Goal: Task Accomplishment & Management: Manage account settings

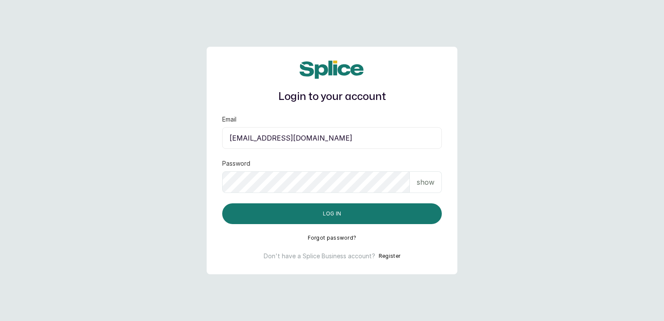
click at [394, 216] on button "Log in" at bounding box center [332, 213] width 220 height 21
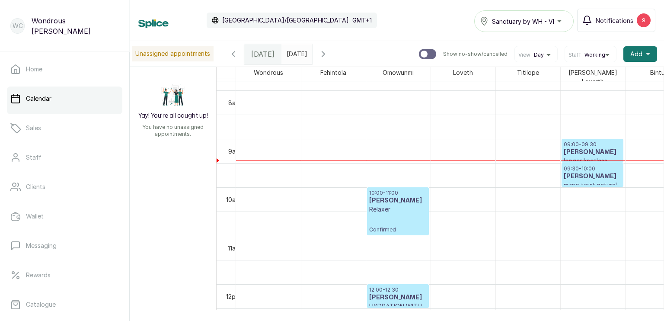
scroll to position [376, 0]
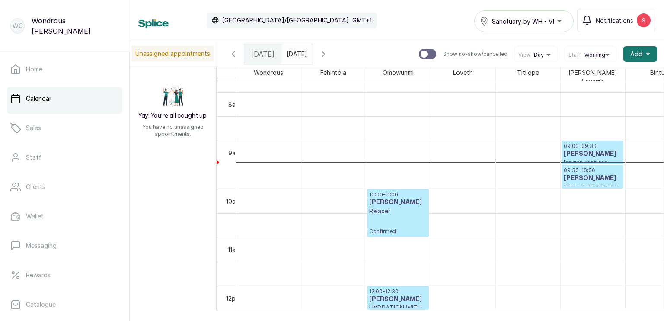
type input "dd/MM/yyyy"
click at [296, 51] on input "dd/MM/yyyy" at bounding box center [289, 52] width 14 height 15
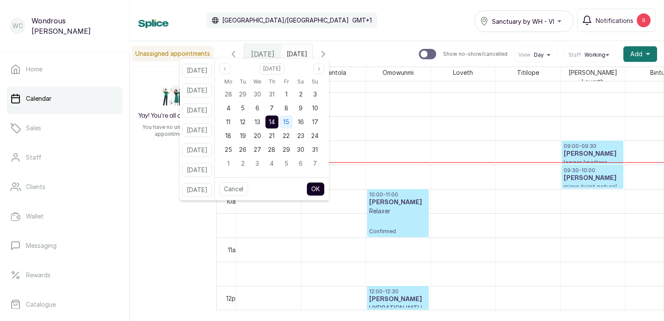
click at [289, 121] on span "15" at bounding box center [286, 121] width 6 height 7
click at [323, 185] on button "OK" at bounding box center [315, 189] width 18 height 14
type input "[DATE]"
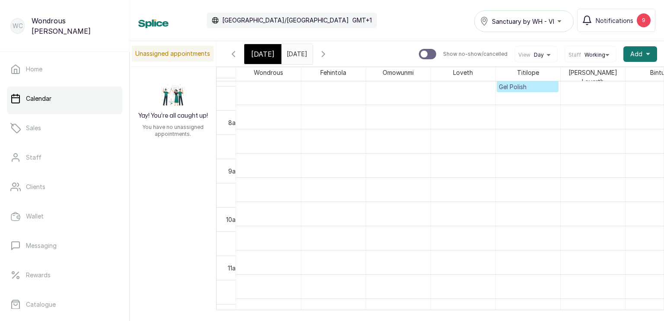
scroll to position [388, 0]
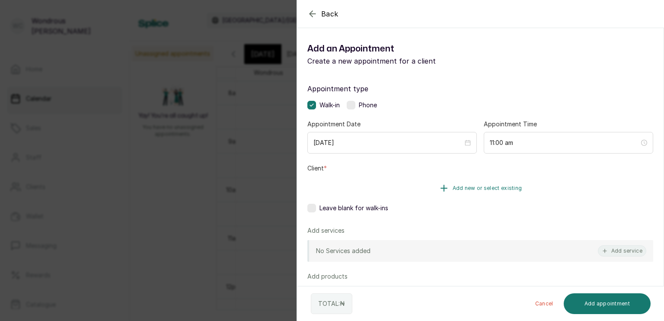
click at [397, 189] on button "Add new or select existing" at bounding box center [480, 188] width 346 height 24
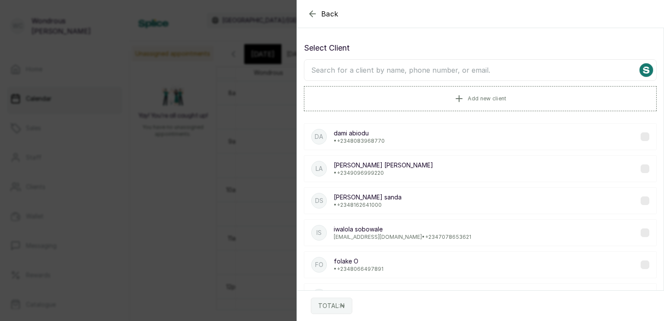
click at [348, 67] on input "text" at bounding box center [480, 70] width 353 height 22
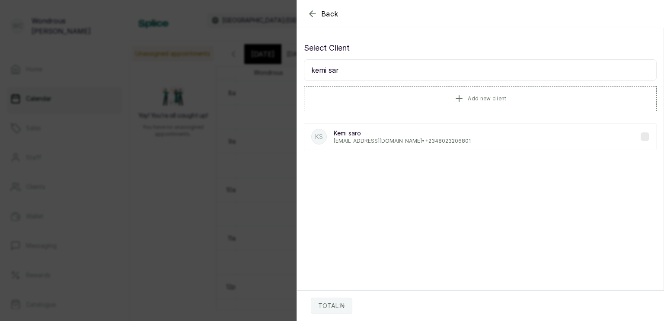
type input "kemi sar"
click at [385, 135] on p "[PERSON_NAME]" at bounding box center [402, 133] width 137 height 9
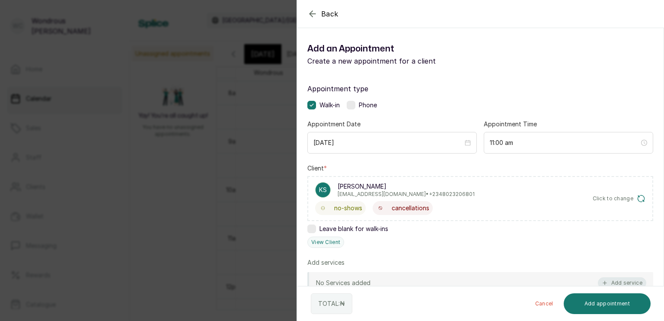
click at [604, 277] on button "Add service" at bounding box center [622, 282] width 48 height 11
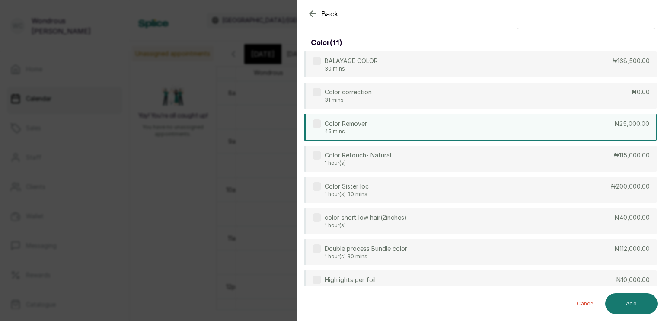
scroll to position [0, 0]
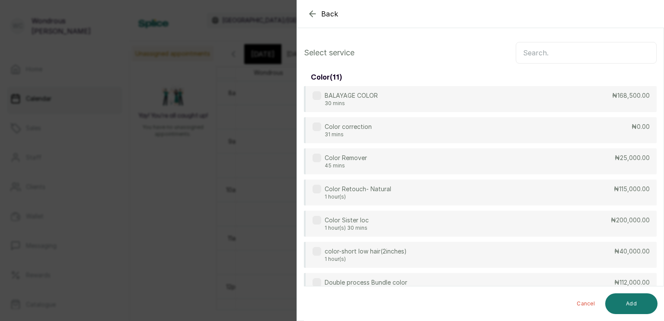
click at [551, 53] on input "text" at bounding box center [586, 53] width 141 height 22
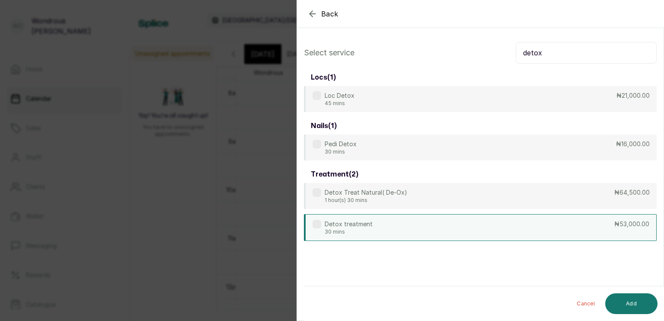
type input "detox"
click at [414, 222] on div "Detox treatment 30 mins ₦53,000.00" at bounding box center [480, 227] width 353 height 27
click at [627, 300] on button "Add" at bounding box center [631, 303] width 52 height 21
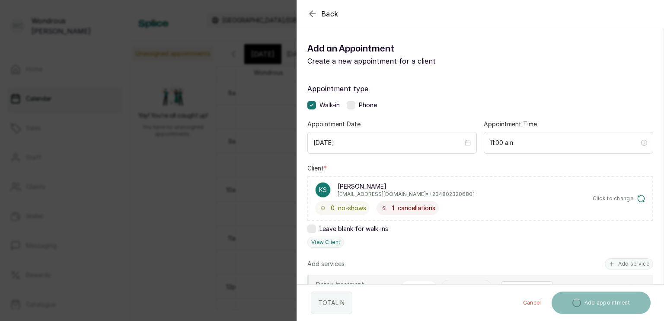
scroll to position [83, 0]
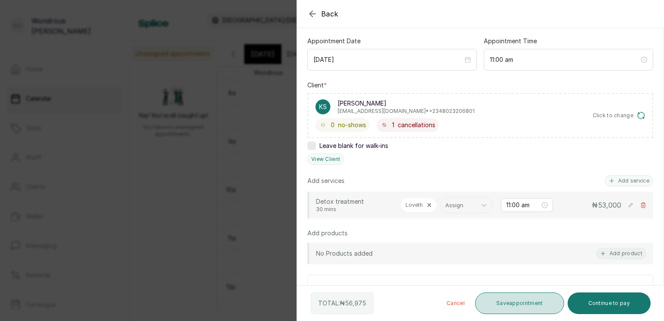
click at [532, 307] on button "Save appointment" at bounding box center [519, 303] width 89 height 22
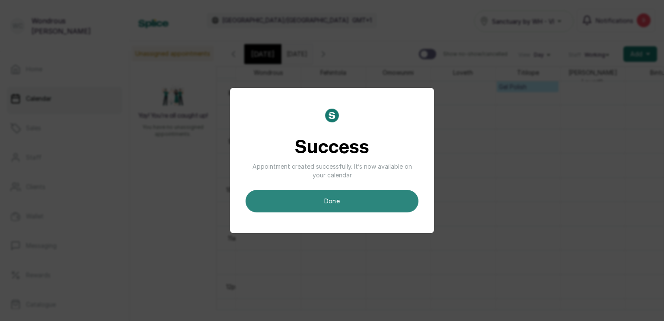
click at [380, 204] on button "done" at bounding box center [331, 201] width 173 height 22
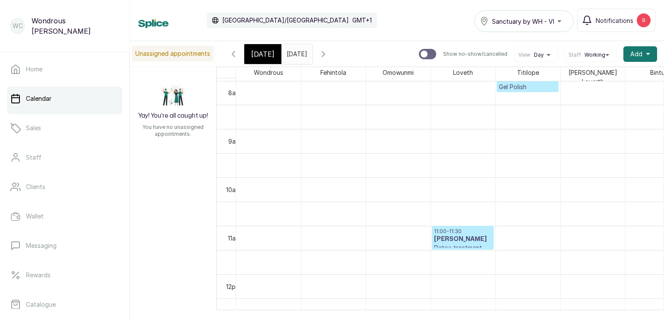
click at [263, 52] on span "[DATE]" at bounding box center [262, 54] width 23 height 10
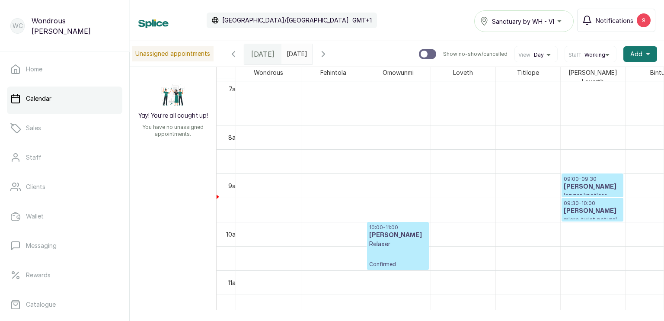
scroll to position [344, 0]
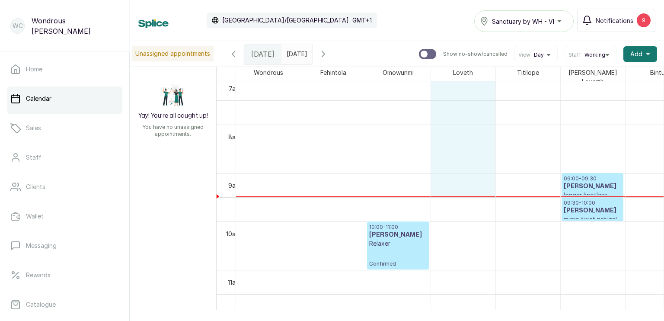
drag, startPoint x: 468, startPoint y: 187, endPoint x: 363, endPoint y: 90, distance: 142.8
click at [363, 90] on tbody at bounding box center [463, 318] width 454 height 1162
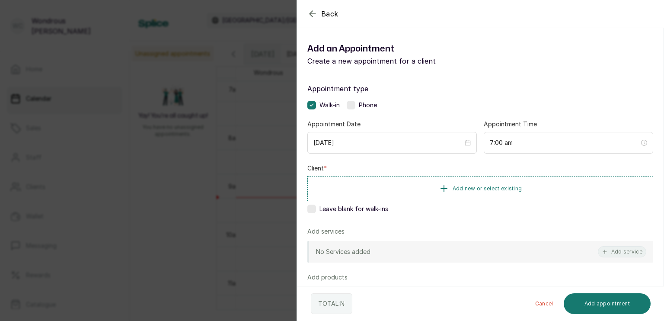
click at [229, 84] on div "Back Add Appointment Add an Appointment Create a new appointment for a client A…" at bounding box center [332, 160] width 664 height 321
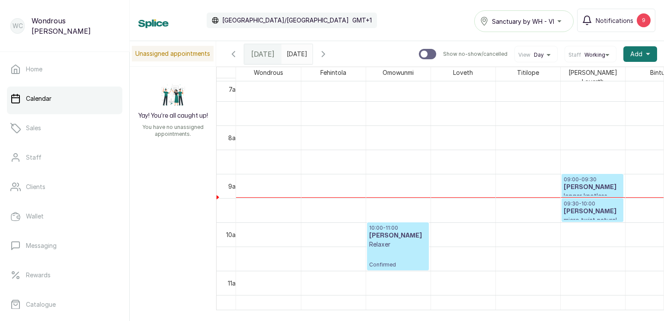
click at [325, 52] on icon "button" at bounding box center [323, 53] width 3 height 5
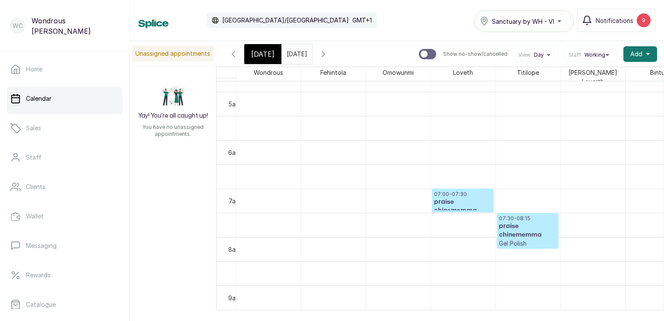
scroll to position [232, 0]
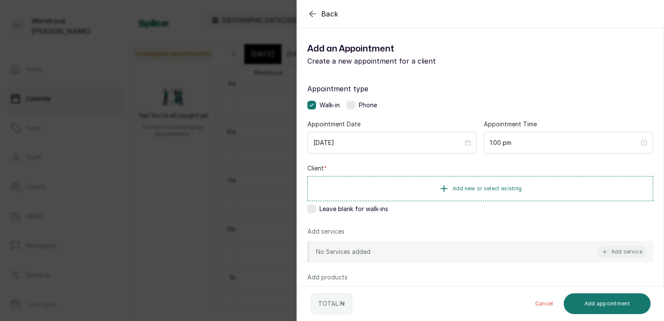
click at [185, 175] on div "Back Add Appointment Add an Appointment Create a new appointment for a client A…" at bounding box center [332, 160] width 664 height 321
click at [380, 184] on button "Add new or select existing" at bounding box center [480, 188] width 346 height 24
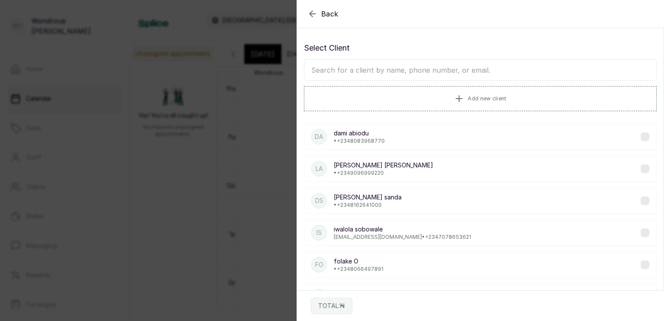
click at [344, 72] on input "text" at bounding box center [480, 70] width 353 height 22
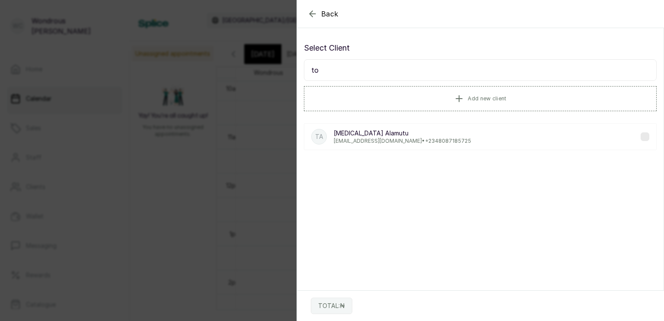
type input "t"
type input "alesh"
click at [389, 137] on p "[EMAIL_ADDRESS][DOMAIN_NAME] • [PHONE_NUMBER]" at bounding box center [403, 140] width 139 height 7
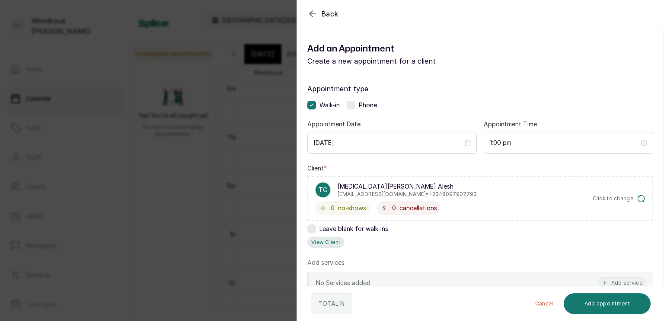
click at [324, 240] on button "View Client" at bounding box center [325, 241] width 37 height 11
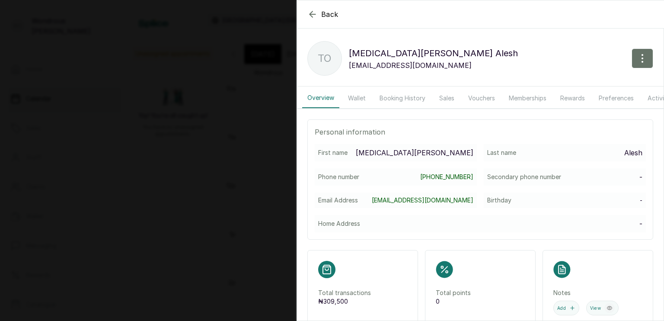
click at [399, 100] on button "Booking History" at bounding box center [402, 98] width 56 height 20
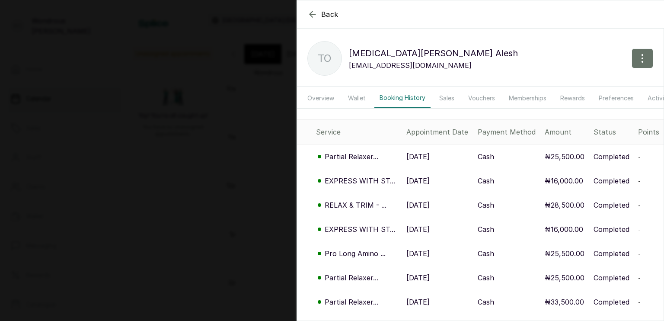
scroll to position [290, 0]
click at [422, 162] on p "[DATE]" at bounding box center [417, 156] width 23 height 10
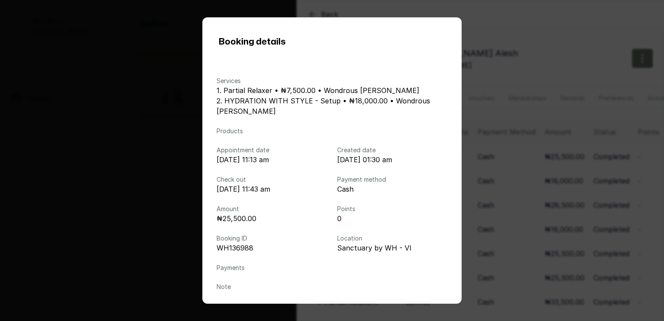
click at [524, 124] on div "Booking details Services 1. Partial Relaxer • ₦7,500.00 • Wondrous [PERSON_NAME…" at bounding box center [332, 160] width 664 height 321
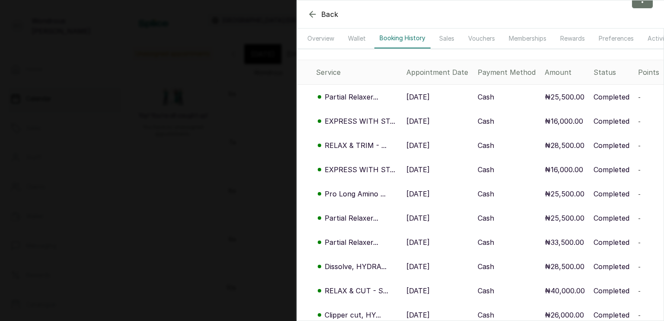
scroll to position [67, 0]
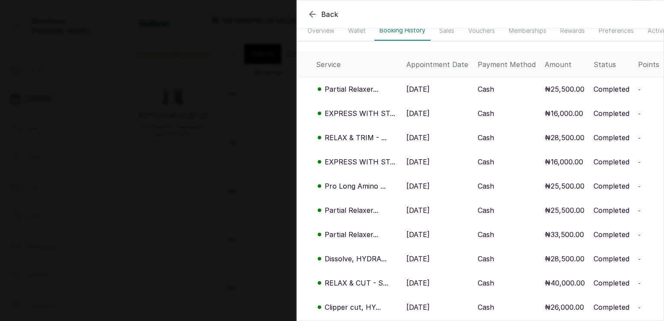
click at [425, 214] on p "[DATE]" at bounding box center [417, 210] width 23 height 10
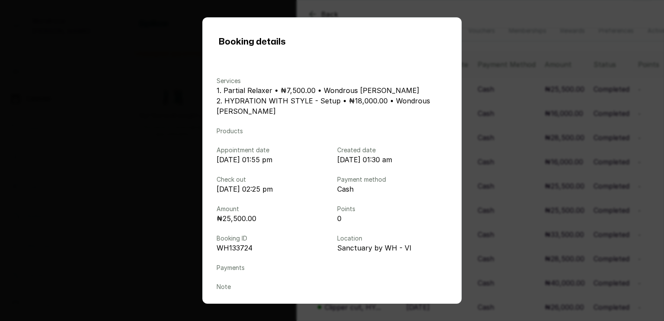
click at [503, 146] on div "Booking details Services 1. Partial Relaxer • ₦7,500.00 • Wondrous [PERSON_NAME…" at bounding box center [332, 160] width 664 height 321
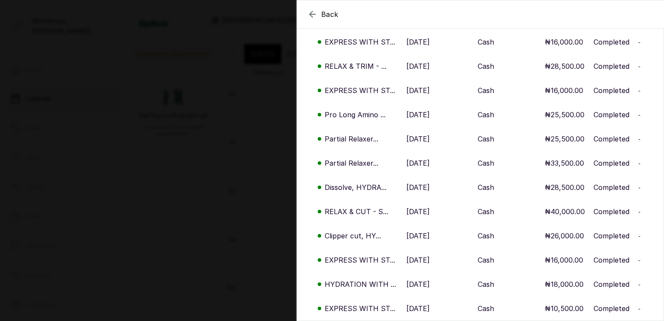
scroll to position [0, 0]
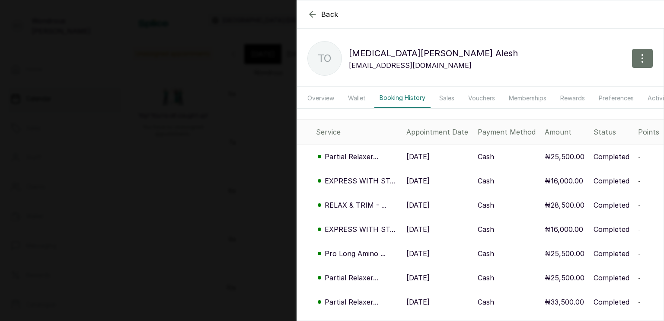
click at [309, 11] on icon "button" at bounding box center [312, 14] width 10 height 10
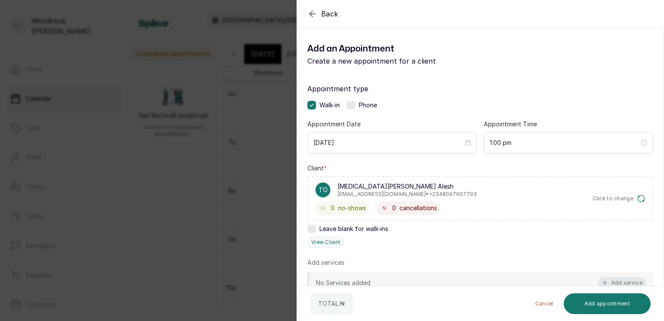
click at [615, 278] on button "Add service" at bounding box center [622, 282] width 48 height 11
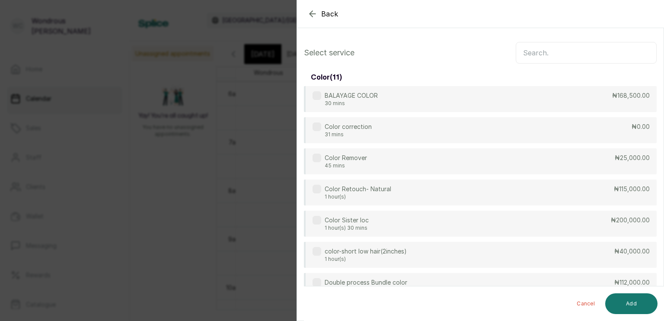
click at [535, 49] on input "text" at bounding box center [586, 53] width 141 height 22
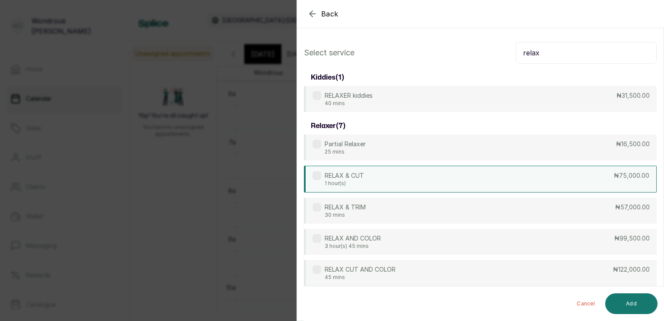
type input "relax"
click at [392, 186] on div "RELAX & CUT 1 hour(s) ₦75,000.00" at bounding box center [480, 179] width 353 height 27
click at [626, 300] on button "Add" at bounding box center [631, 303] width 52 height 21
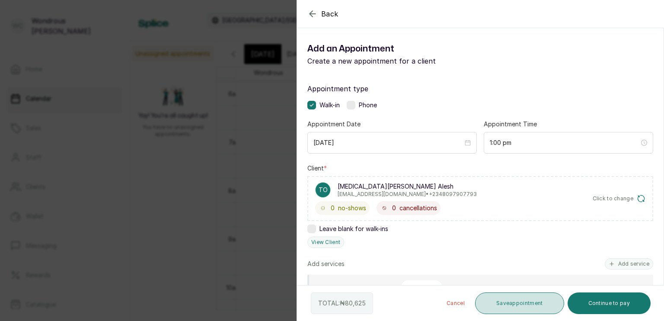
click at [506, 304] on button "Save appointment" at bounding box center [519, 303] width 89 height 22
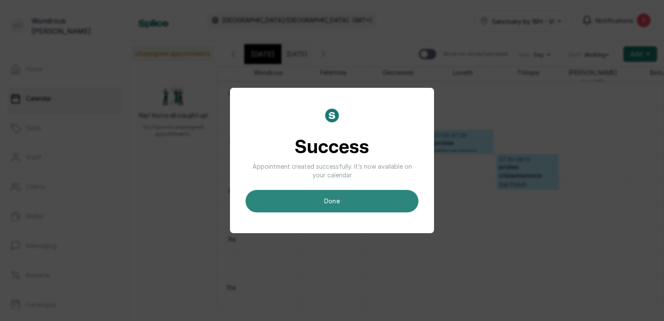
click at [341, 197] on button "done" at bounding box center [331, 201] width 173 height 22
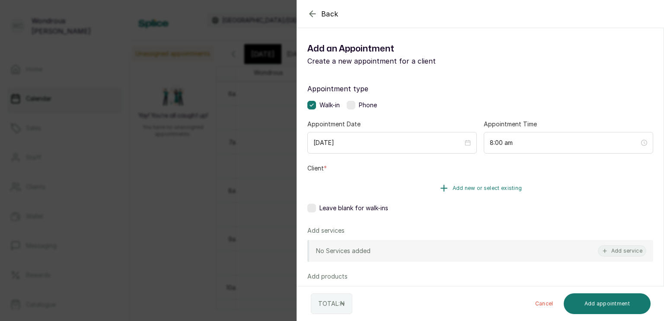
click at [355, 192] on button "Add new or select existing" at bounding box center [480, 188] width 346 height 24
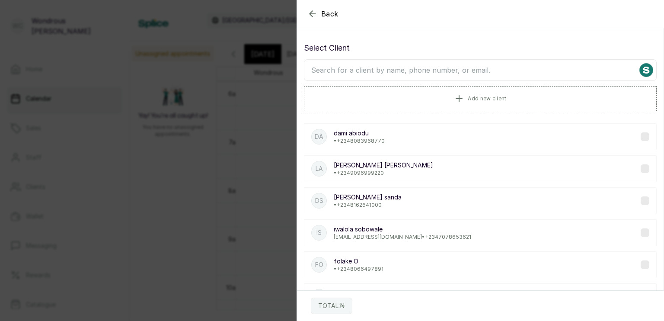
click at [330, 67] on input "text" at bounding box center [480, 70] width 353 height 22
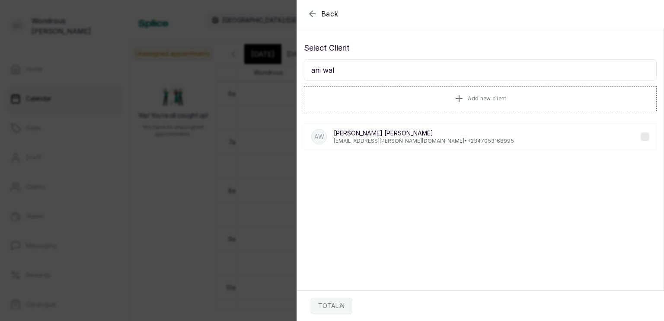
type input "ani wal"
click at [389, 133] on p "[PERSON_NAME]" at bounding box center [424, 133] width 180 height 9
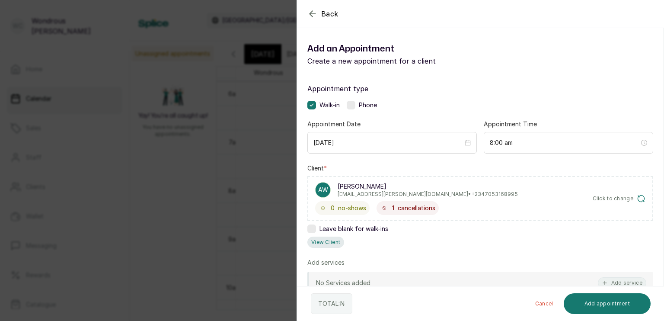
click at [328, 242] on button "View Client" at bounding box center [325, 241] width 37 height 11
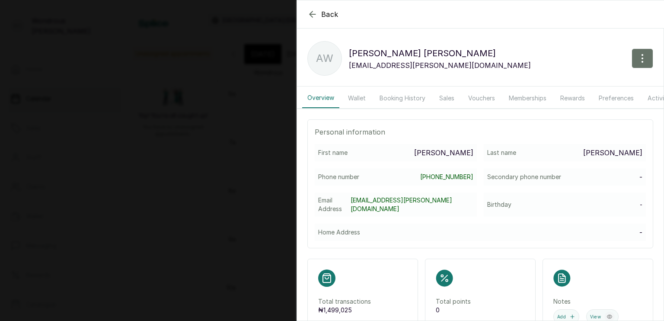
click at [352, 99] on button "Wallet" at bounding box center [357, 98] width 28 height 20
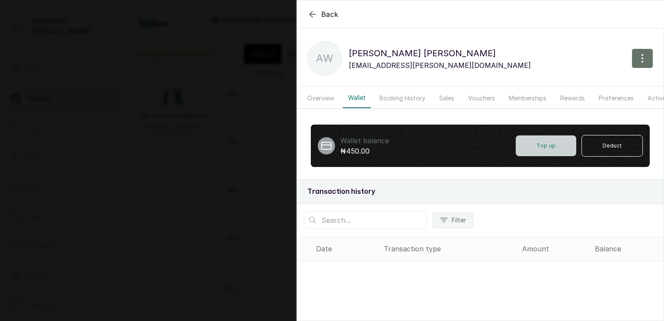
click at [550, 150] on button "Top up" at bounding box center [546, 145] width 61 height 21
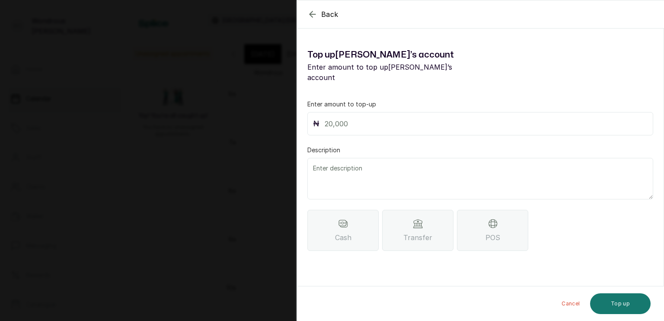
click at [461, 118] on input "text" at bounding box center [486, 124] width 323 height 12
type input "60,000"
click at [422, 220] on div "Transfer" at bounding box center [417, 230] width 71 height 41
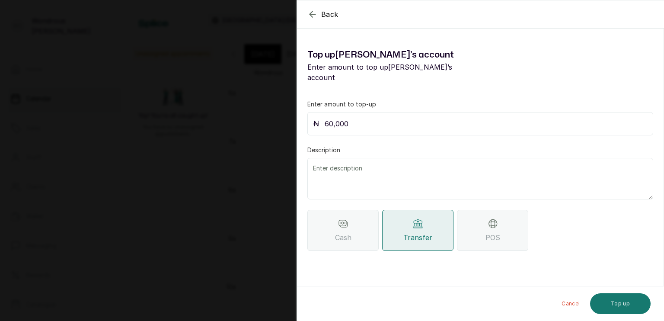
click at [478, 166] on textarea at bounding box center [480, 178] width 346 height 41
type textarea "t"
type textarea "account credited"
click at [627, 308] on button "Top up" at bounding box center [620, 303] width 61 height 21
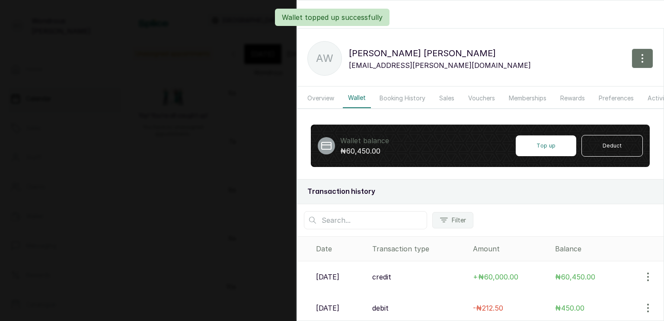
click at [310, 20] on p "Wallet topped up successfully" at bounding box center [332, 17] width 101 height 10
click at [312, 10] on icon "button" at bounding box center [312, 14] width 10 height 10
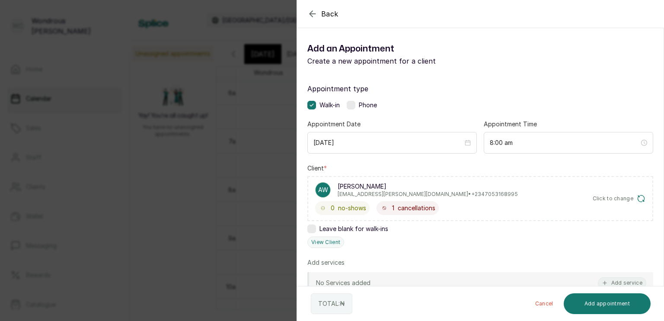
click at [312, 15] on icon "button" at bounding box center [312, 14] width 10 height 10
